Goal: Task Accomplishment & Management: Complete application form

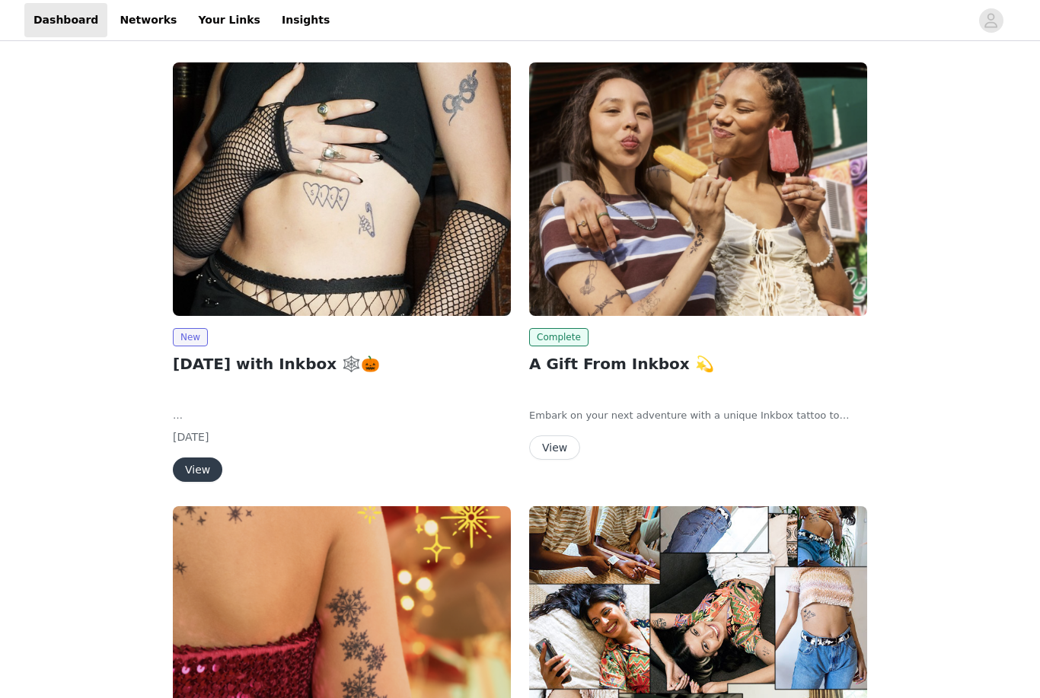
click at [359, 199] on img at bounding box center [342, 189] width 338 height 254
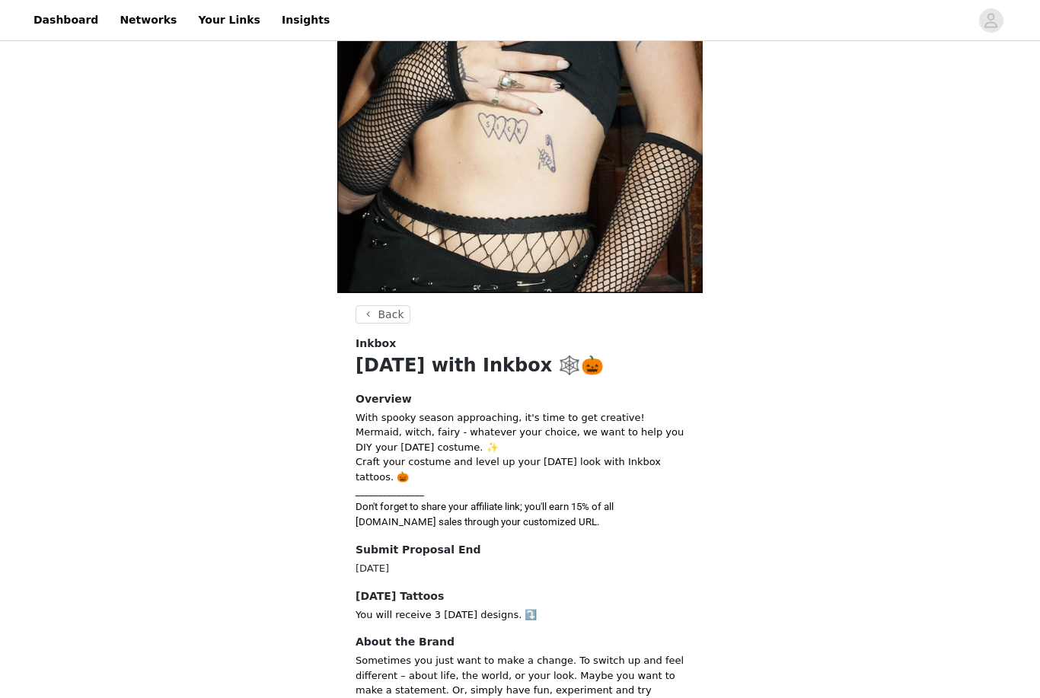
scroll to position [215, 0]
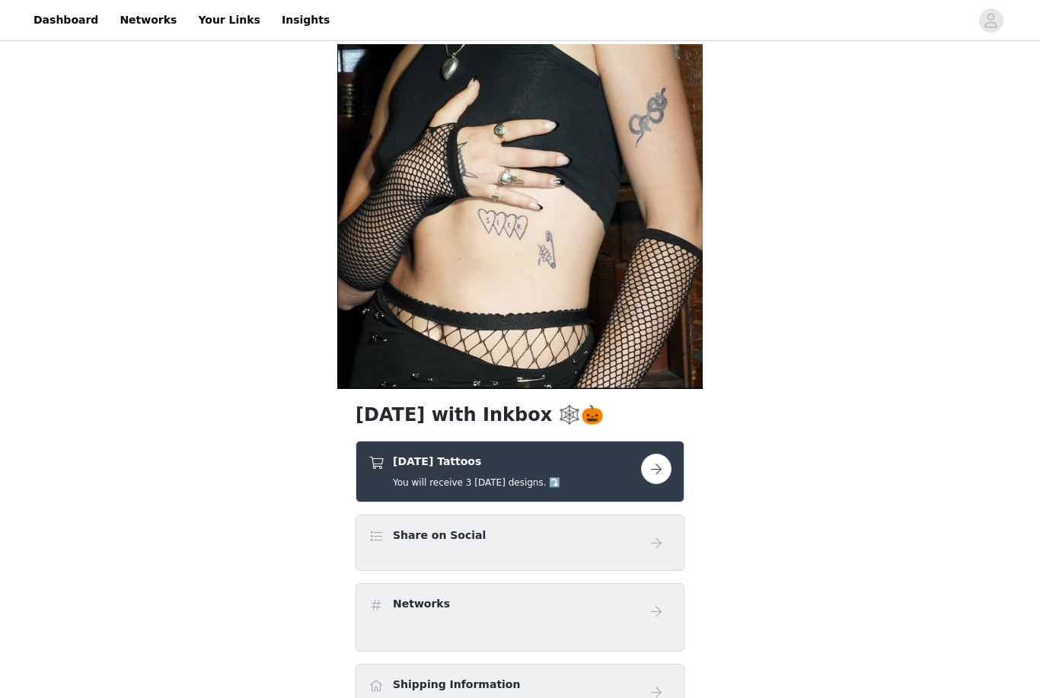
click at [662, 476] on button "button" at bounding box center [656, 469] width 30 height 30
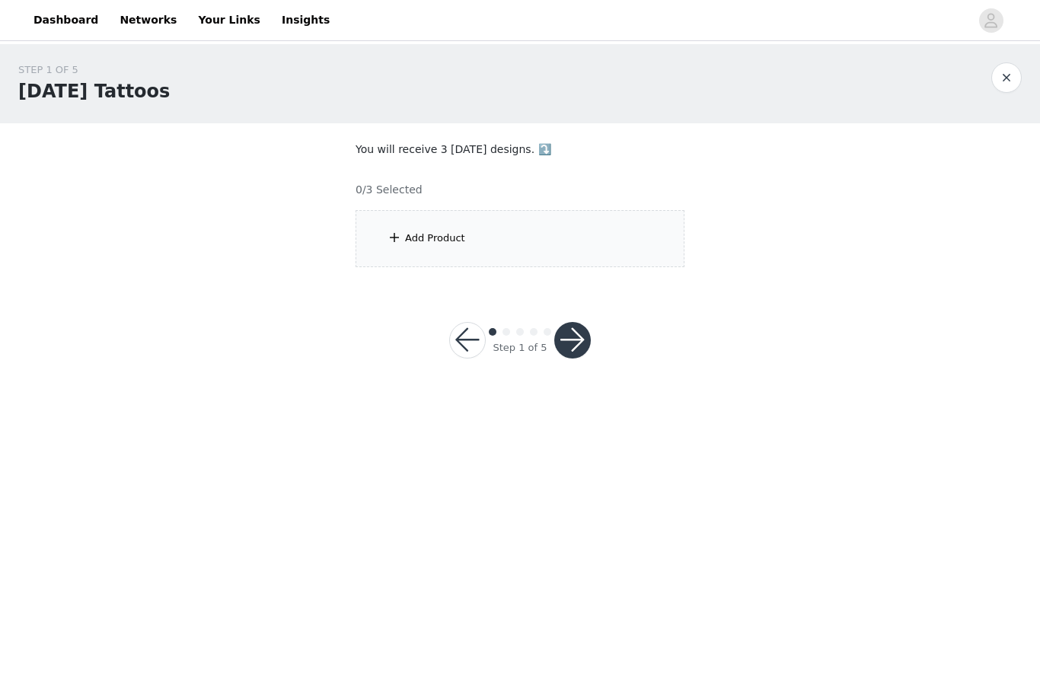
click at [442, 230] on div "Add Product" at bounding box center [520, 238] width 329 height 57
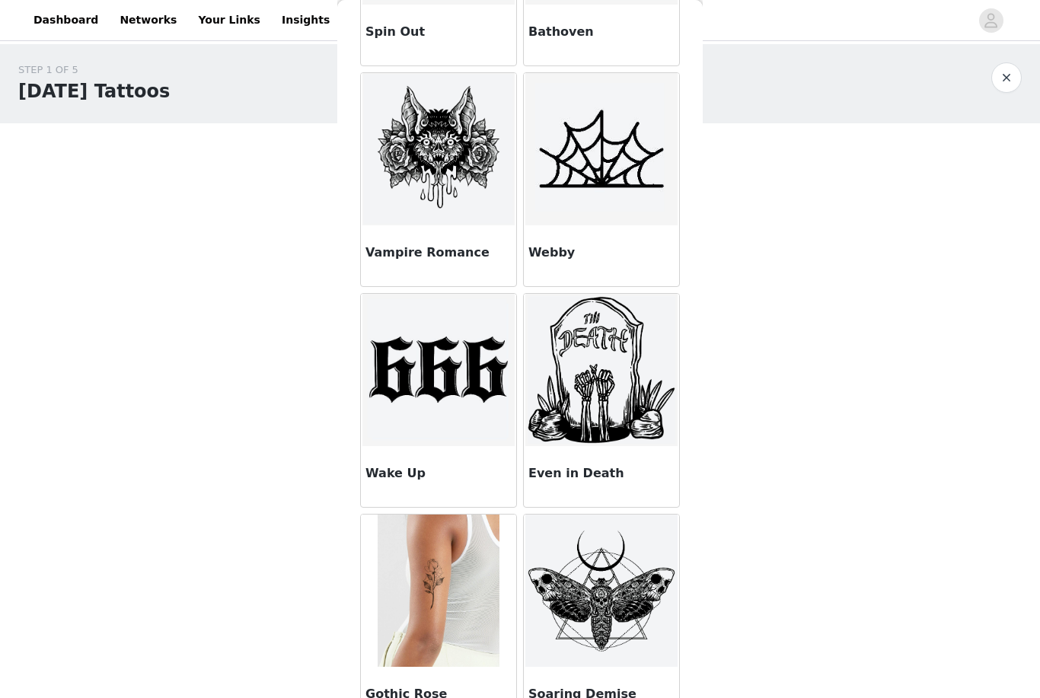
scroll to position [6890, 0]
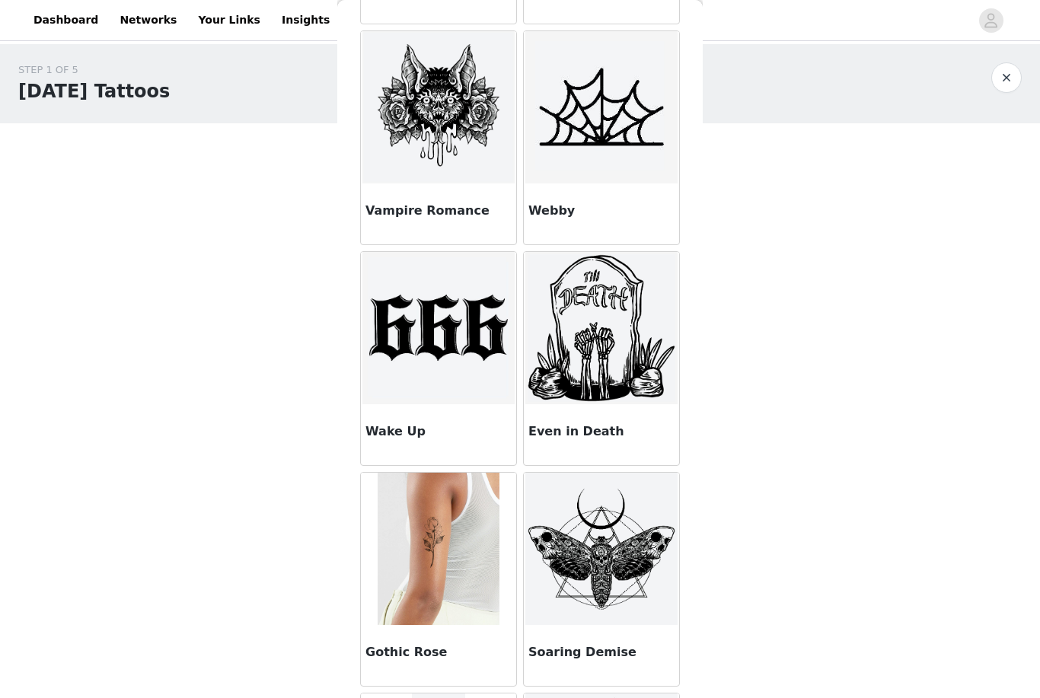
click at [461, 361] on img at bounding box center [438, 328] width 152 height 152
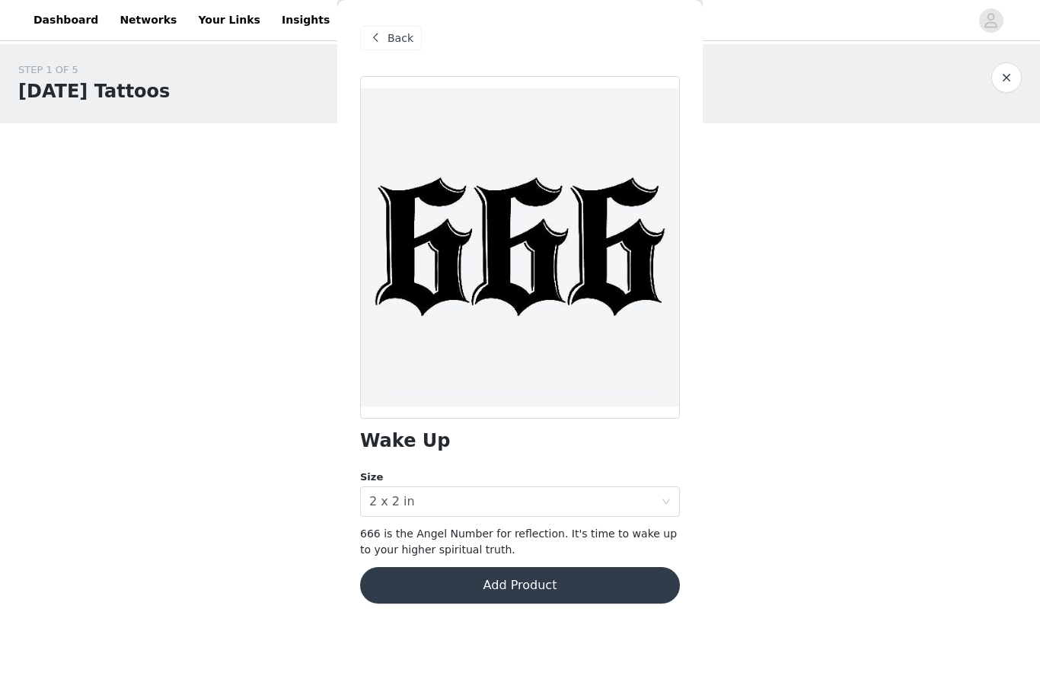
scroll to position [0, 0]
click at [481, 562] on div "Wake Up Size Select size 2 x 2 in 666 is the Angel Number for reflection. It's …" at bounding box center [520, 349] width 320 height 546
click at [493, 583] on button "Add Product" at bounding box center [520, 585] width 320 height 37
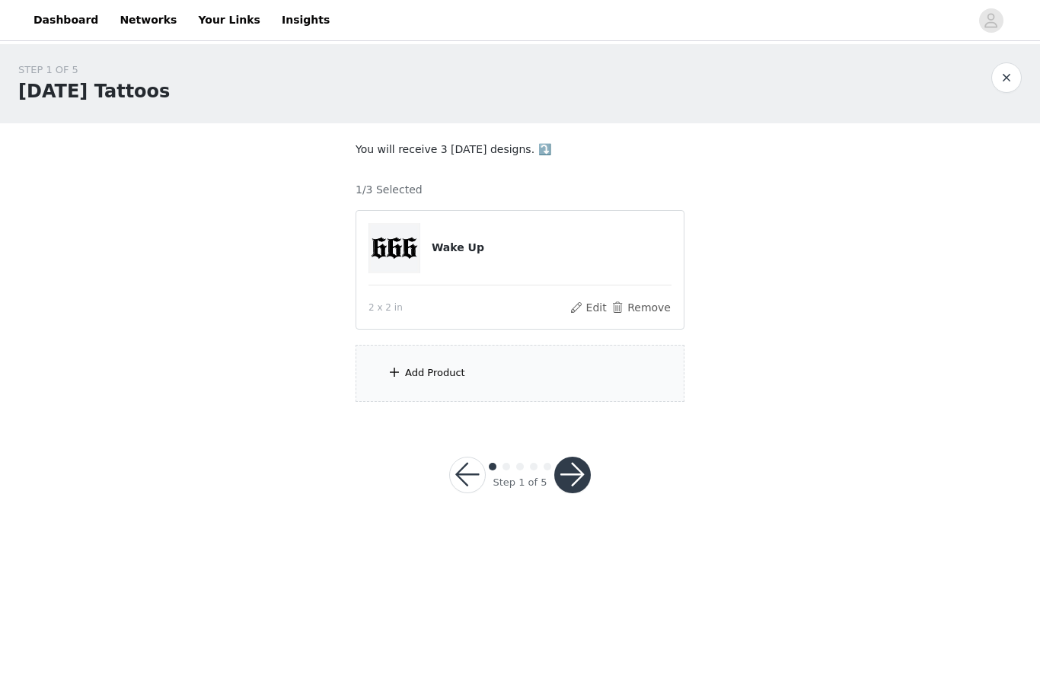
click at [577, 482] on button "button" at bounding box center [572, 475] width 37 height 37
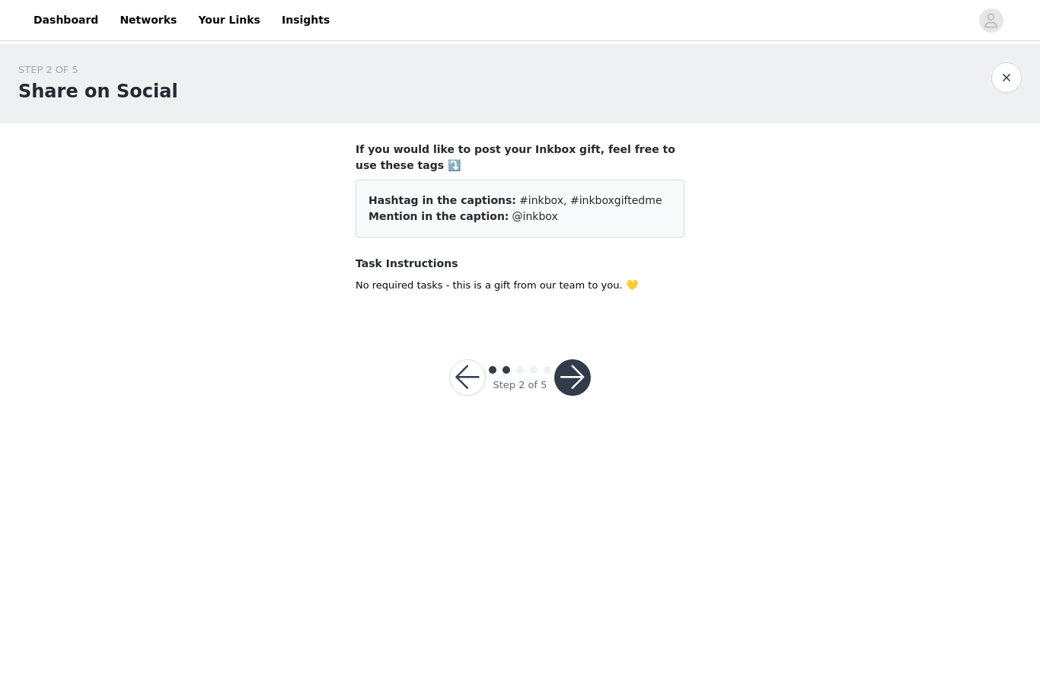
click at [473, 381] on button "button" at bounding box center [467, 377] width 37 height 37
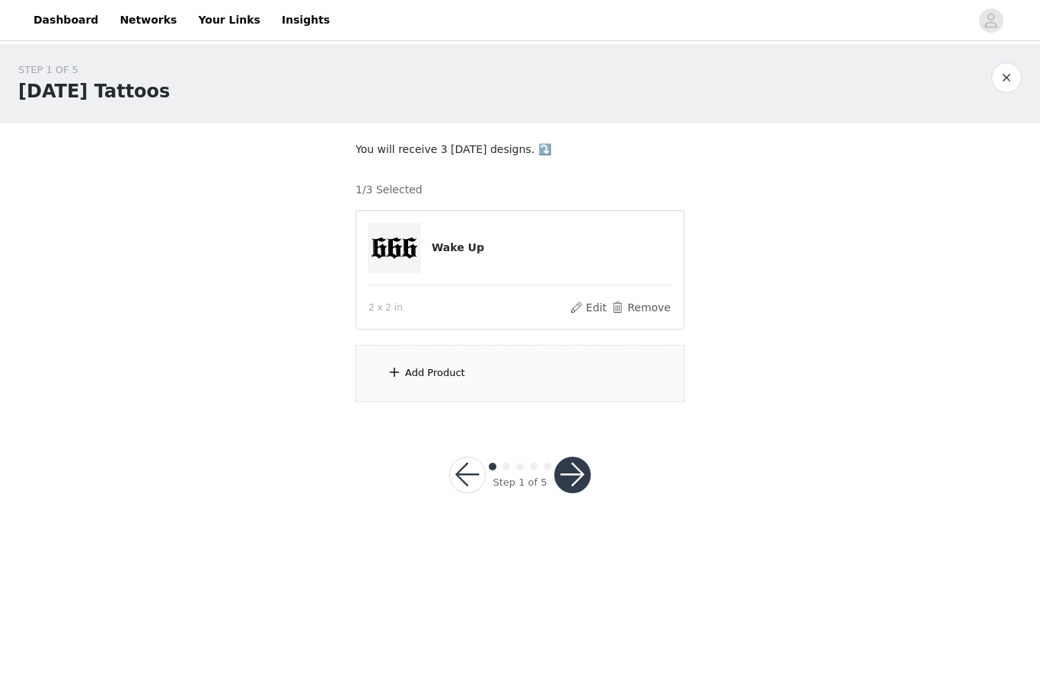
click at [400, 373] on span at bounding box center [394, 372] width 15 height 18
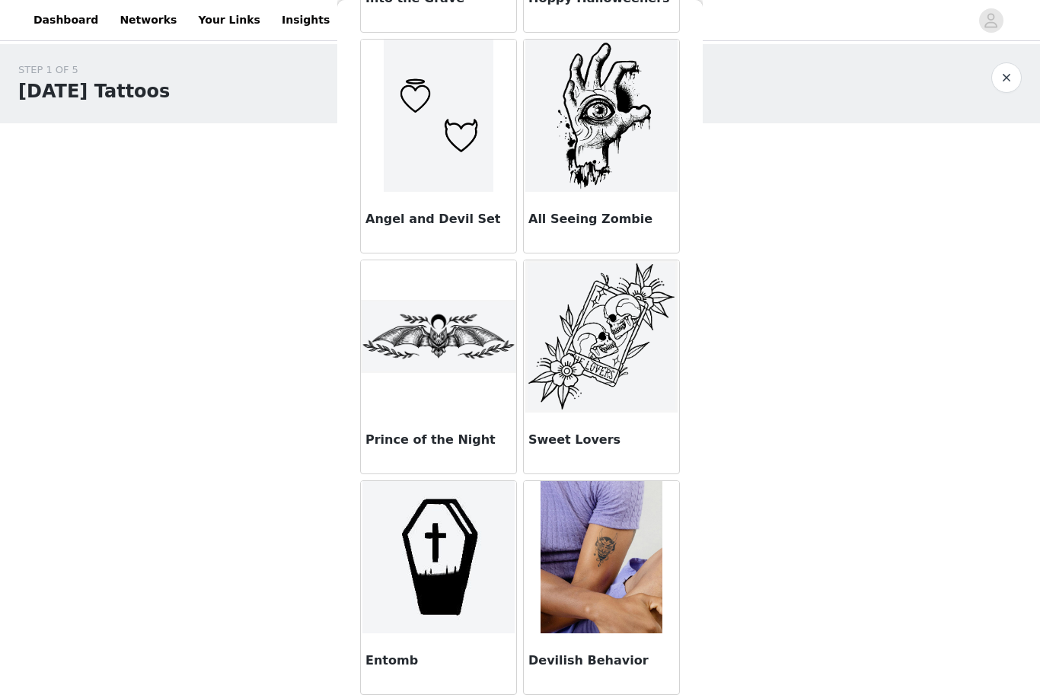
scroll to position [22115, 0]
click at [609, 353] on img at bounding box center [601, 336] width 152 height 152
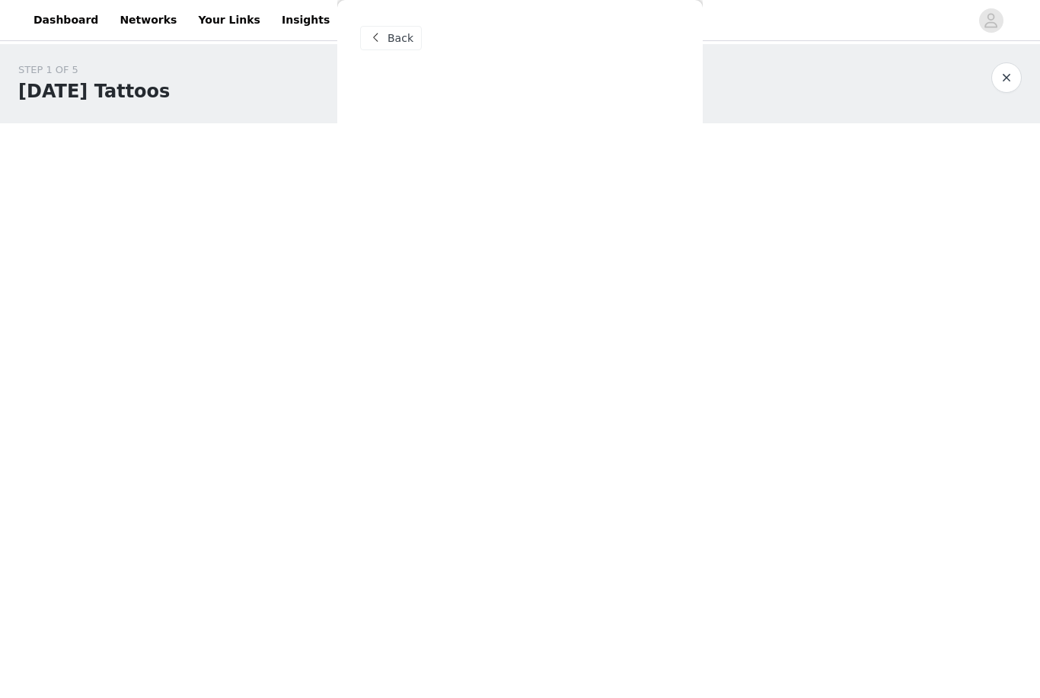
scroll to position [0, 0]
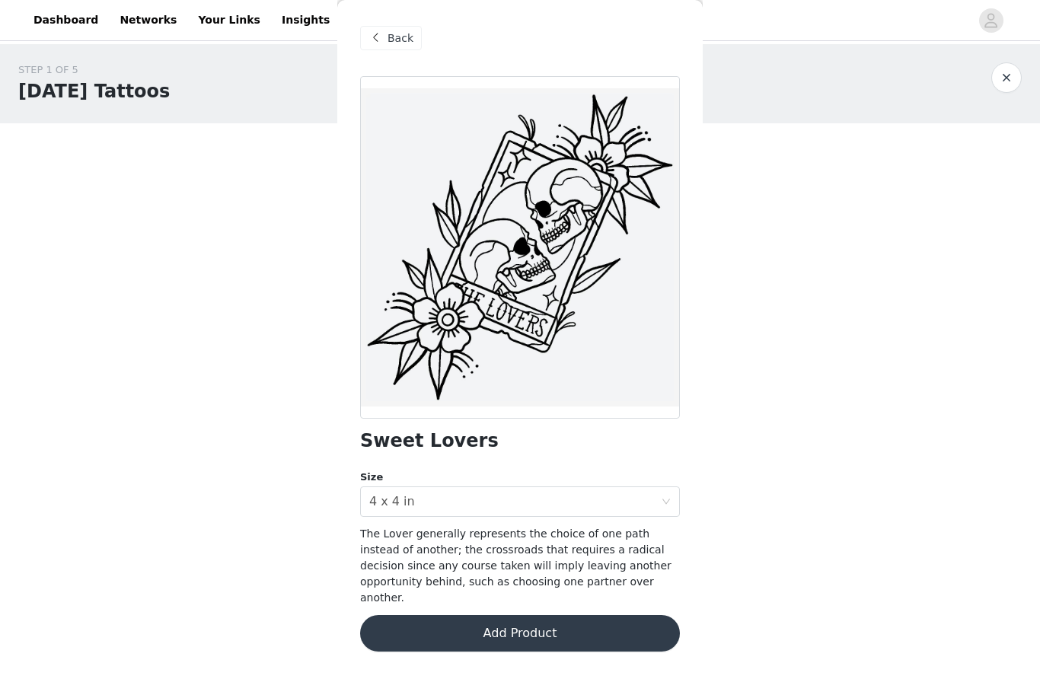
click at [522, 615] on button "Add Product" at bounding box center [520, 633] width 320 height 37
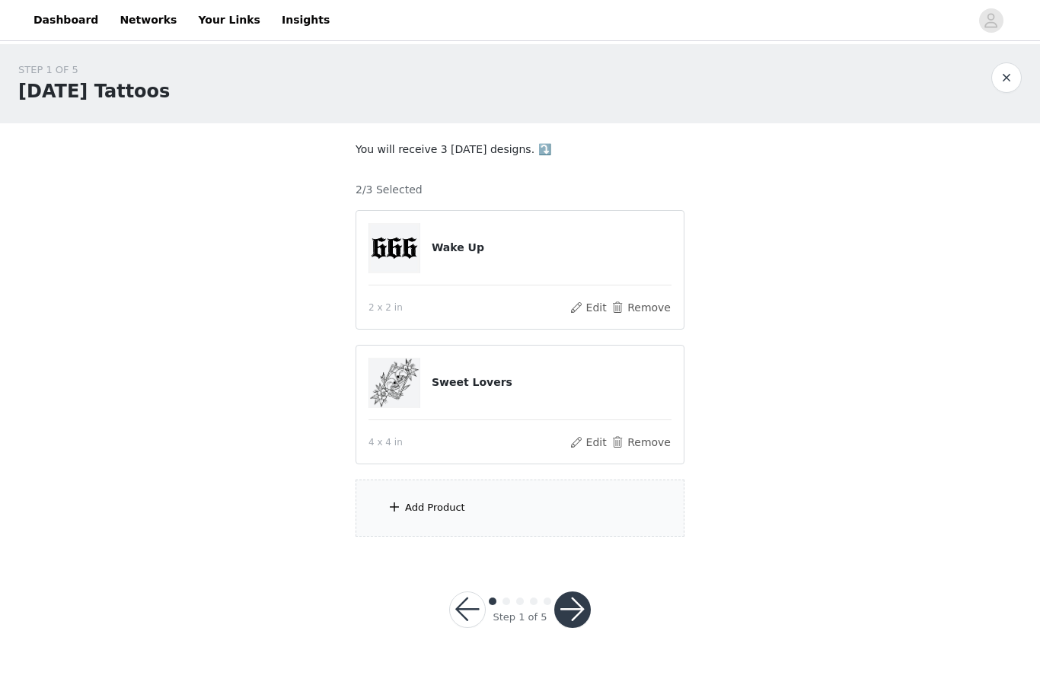
click at [444, 515] on div "Add Product" at bounding box center [520, 508] width 329 height 57
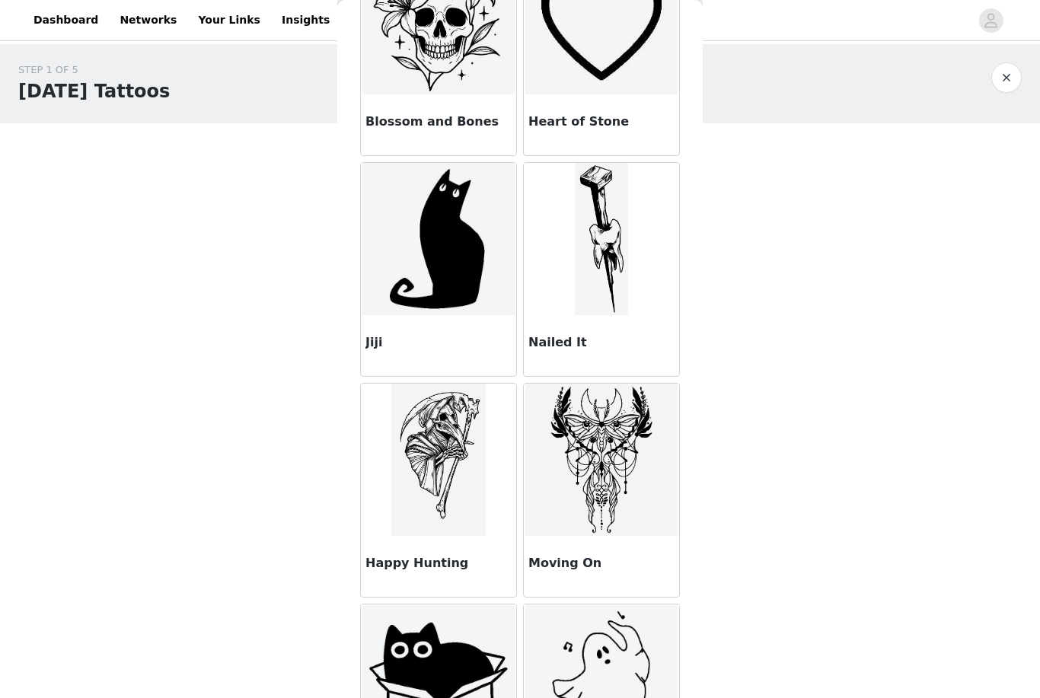
scroll to position [8303, 0]
click at [619, 275] on img at bounding box center [602, 240] width 54 height 152
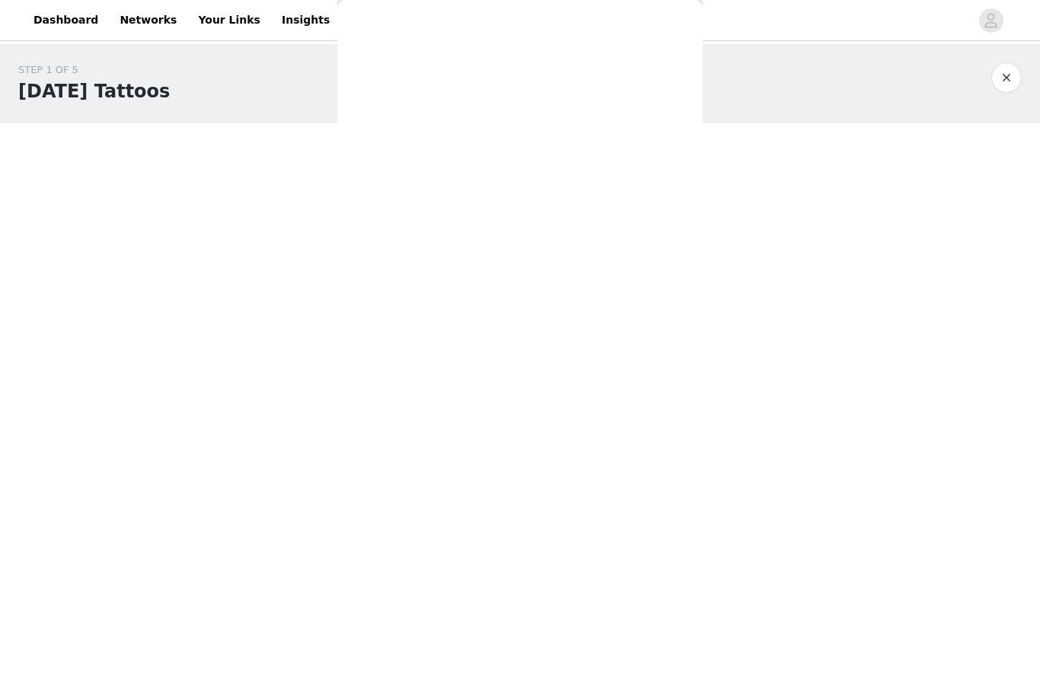
scroll to position [0, 0]
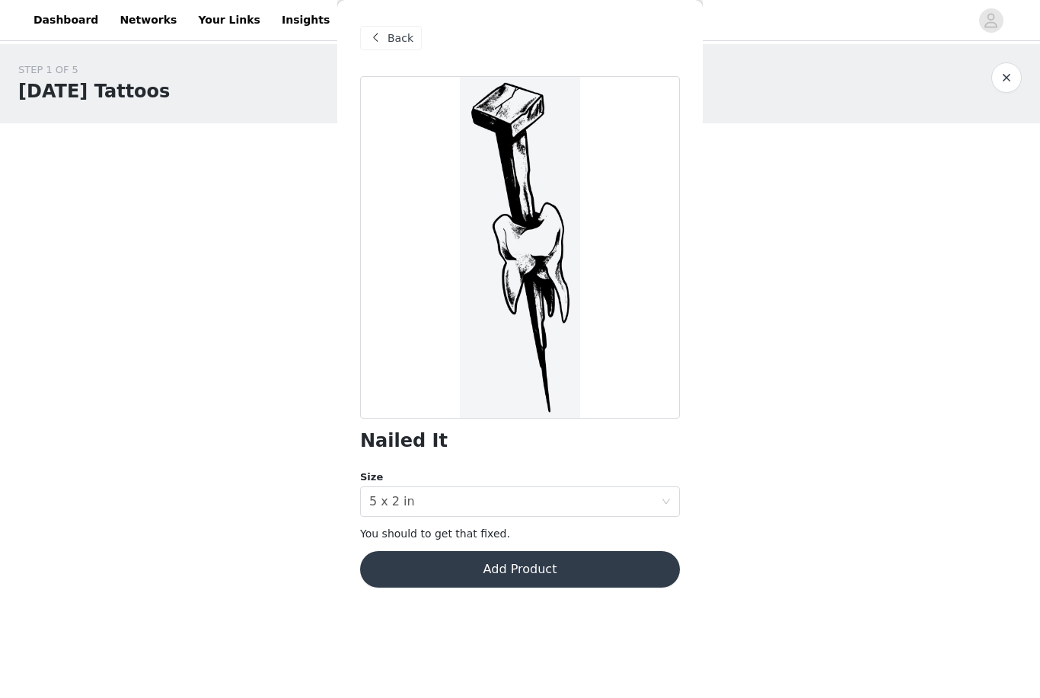
click at [513, 561] on button "Add Product" at bounding box center [520, 569] width 320 height 37
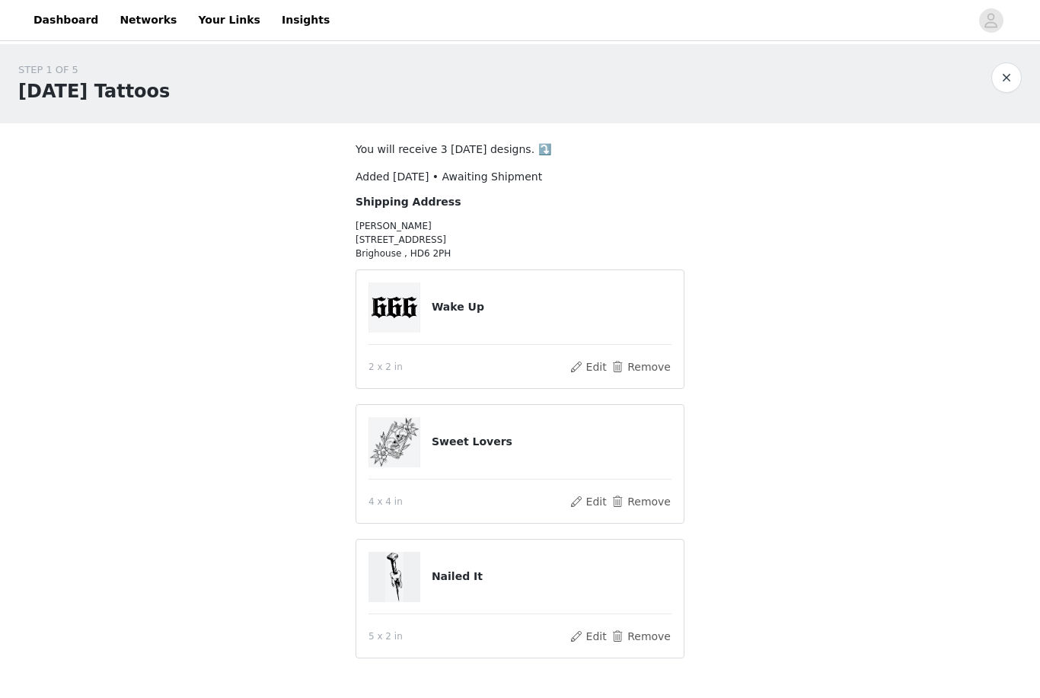
scroll to position [52, 0]
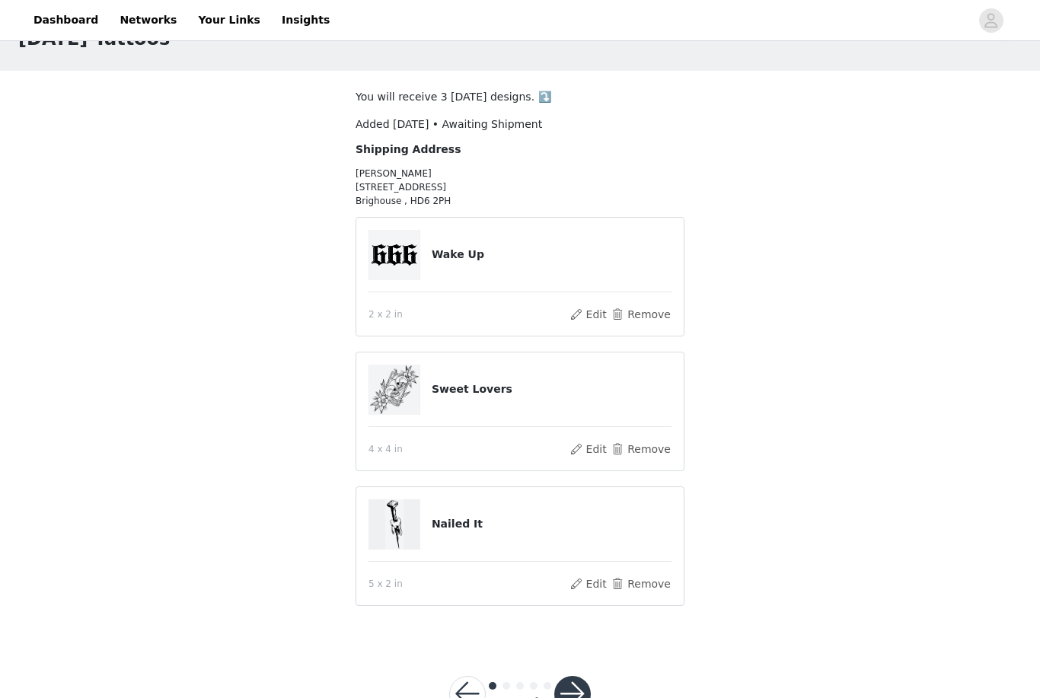
click at [569, 687] on button "button" at bounding box center [572, 695] width 37 height 37
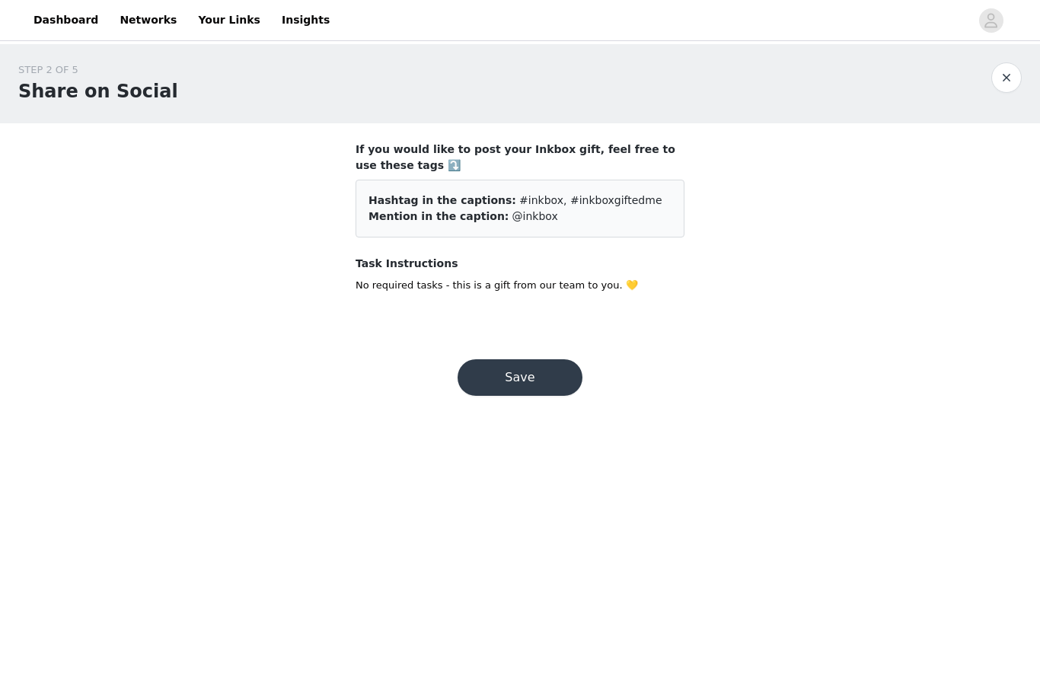
click at [506, 375] on button "Save" at bounding box center [520, 377] width 125 height 37
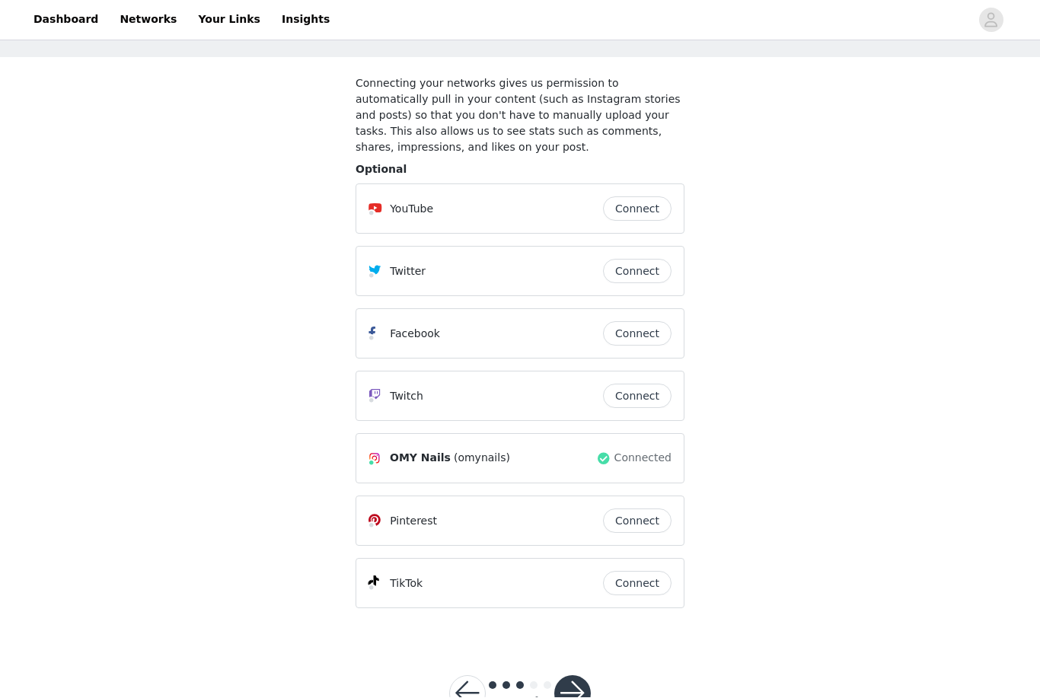
scroll to position [65, 0]
click at [583, 690] on button "button" at bounding box center [572, 695] width 37 height 37
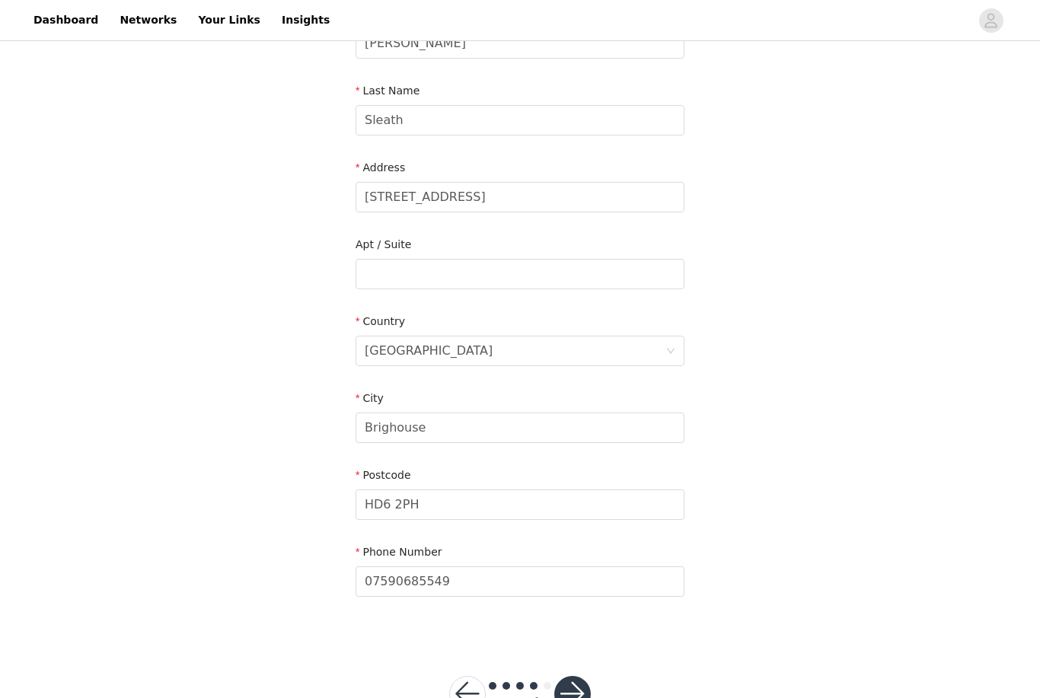
scroll to position [212, 0]
click at [582, 695] on button "button" at bounding box center [572, 695] width 37 height 37
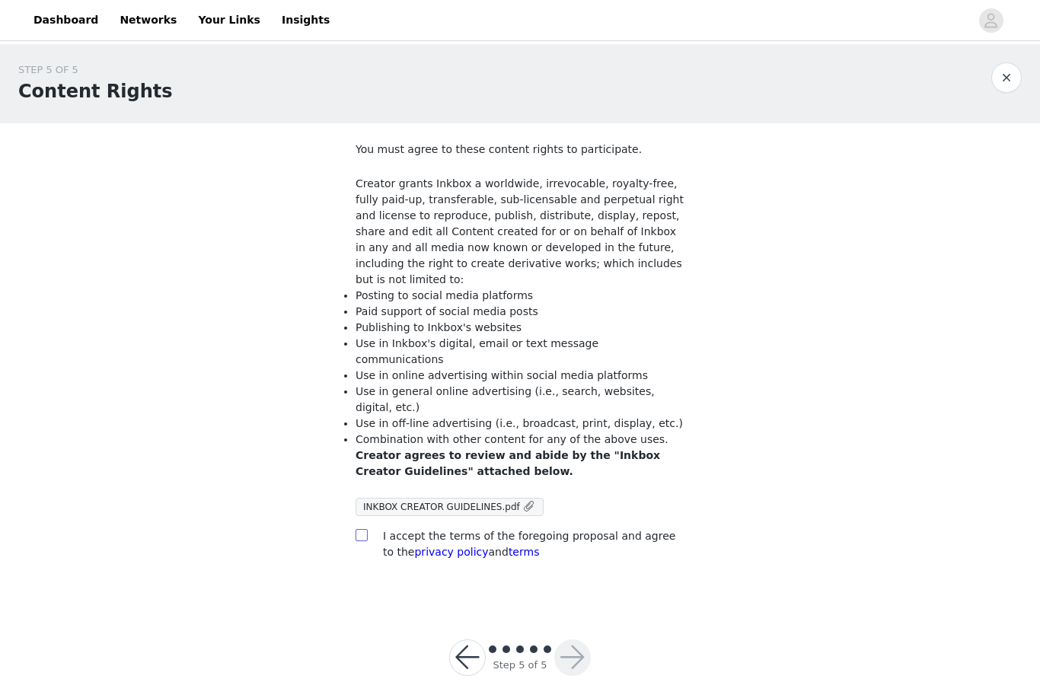
click at [364, 529] on input "checkbox" at bounding box center [361, 534] width 11 height 11
checkbox input "true"
click at [582, 639] on button "button" at bounding box center [572, 657] width 37 height 37
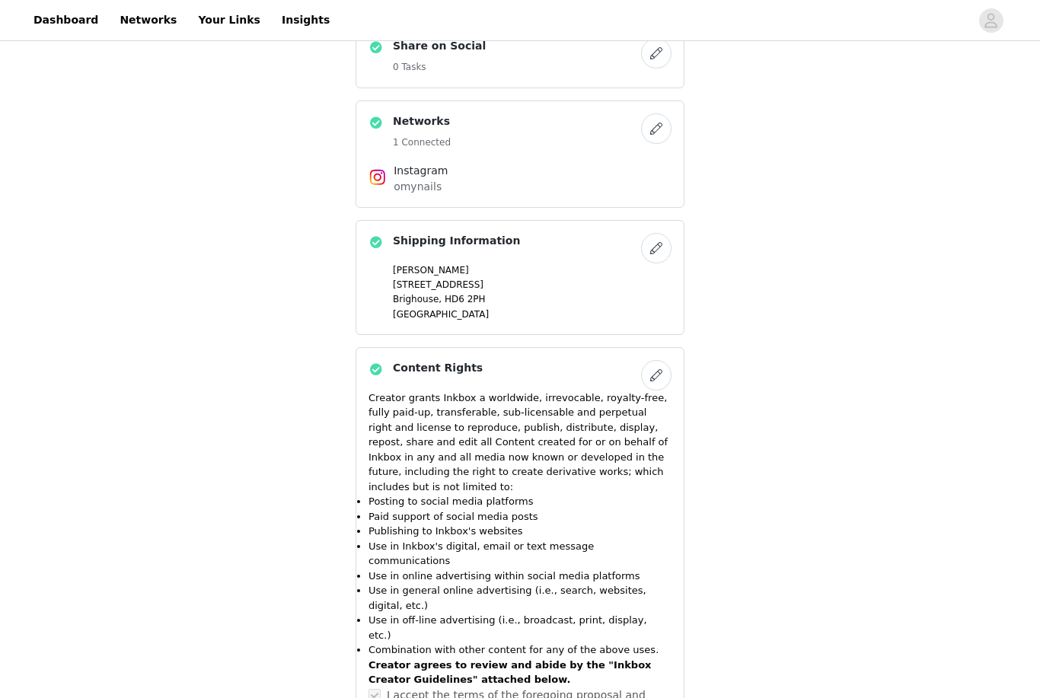
scroll to position [777, 0]
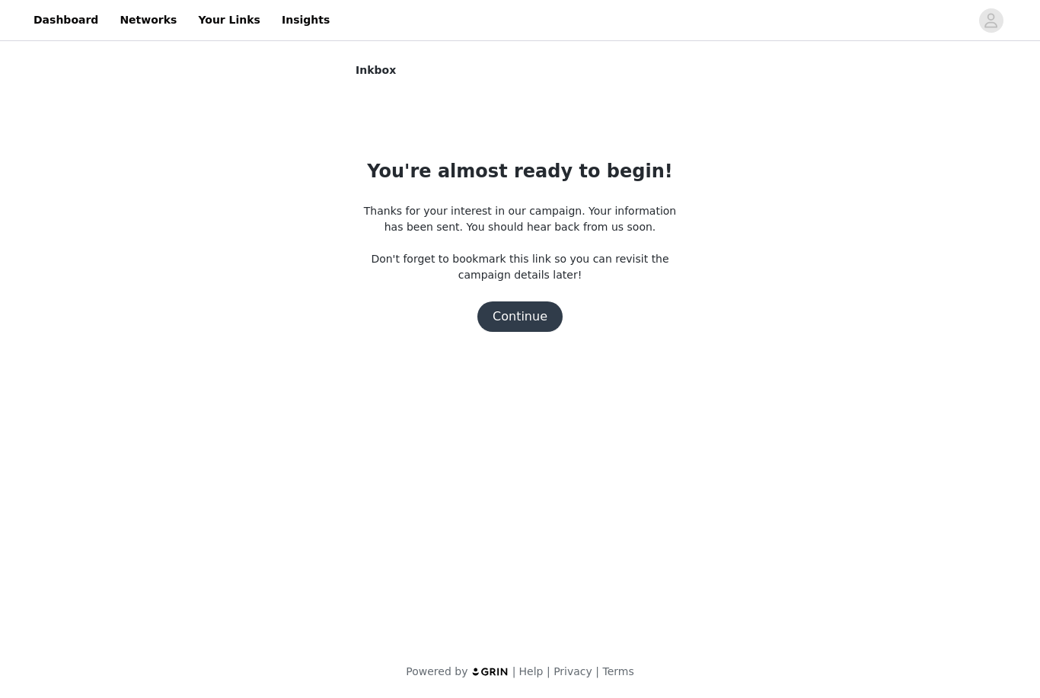
scroll to position [0, 0]
click at [507, 301] on button "Continue" at bounding box center [519, 316] width 85 height 30
click at [510, 316] on button "Continue" at bounding box center [519, 316] width 85 height 30
